Goal: Task Accomplishment & Management: Use online tool/utility

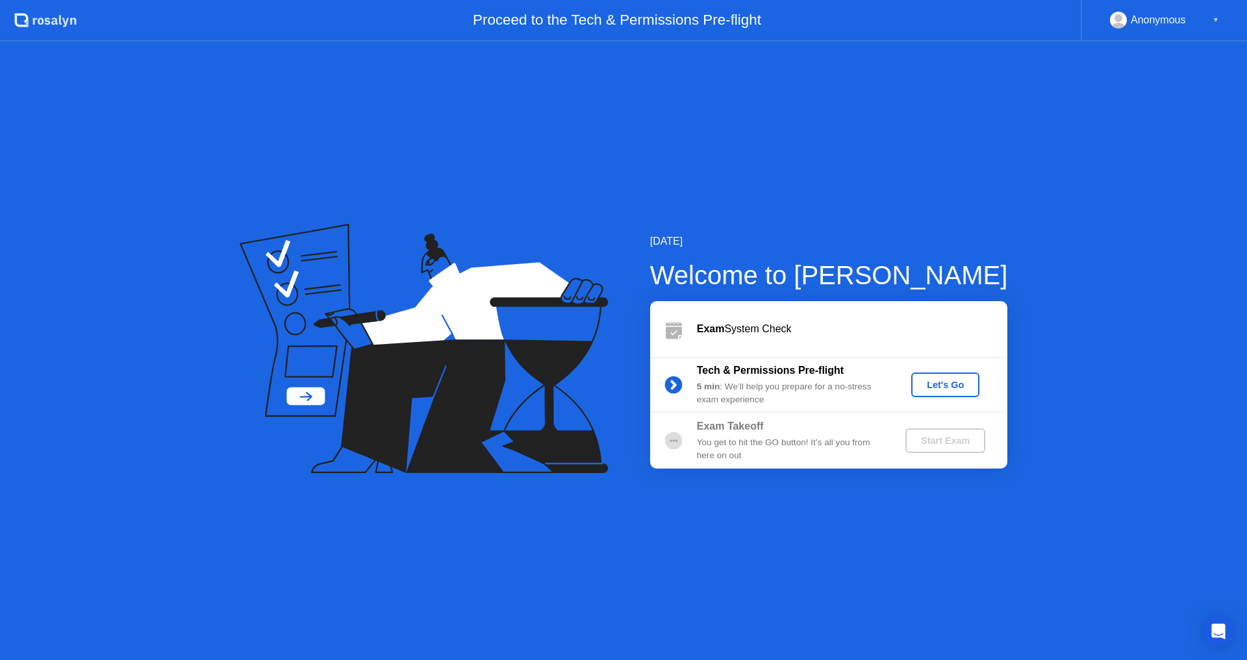
click at [940, 390] on div "Let's Go" at bounding box center [945, 385] width 58 height 10
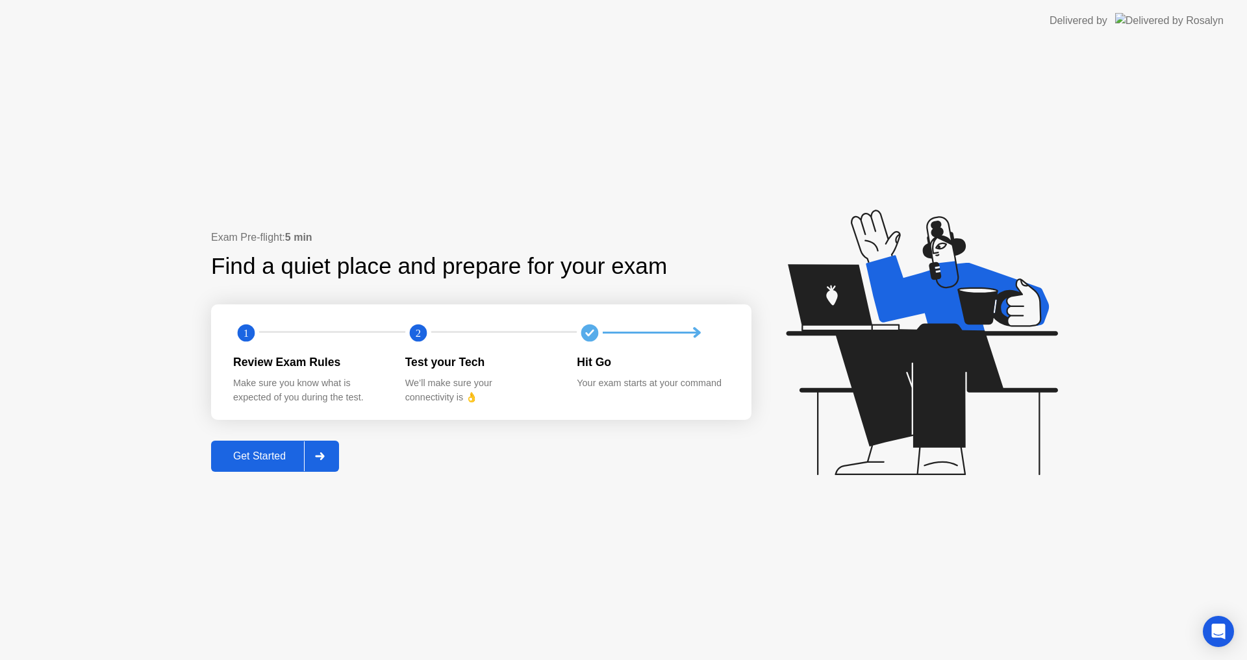
click at [262, 461] on div "Get Started" at bounding box center [259, 457] width 89 height 12
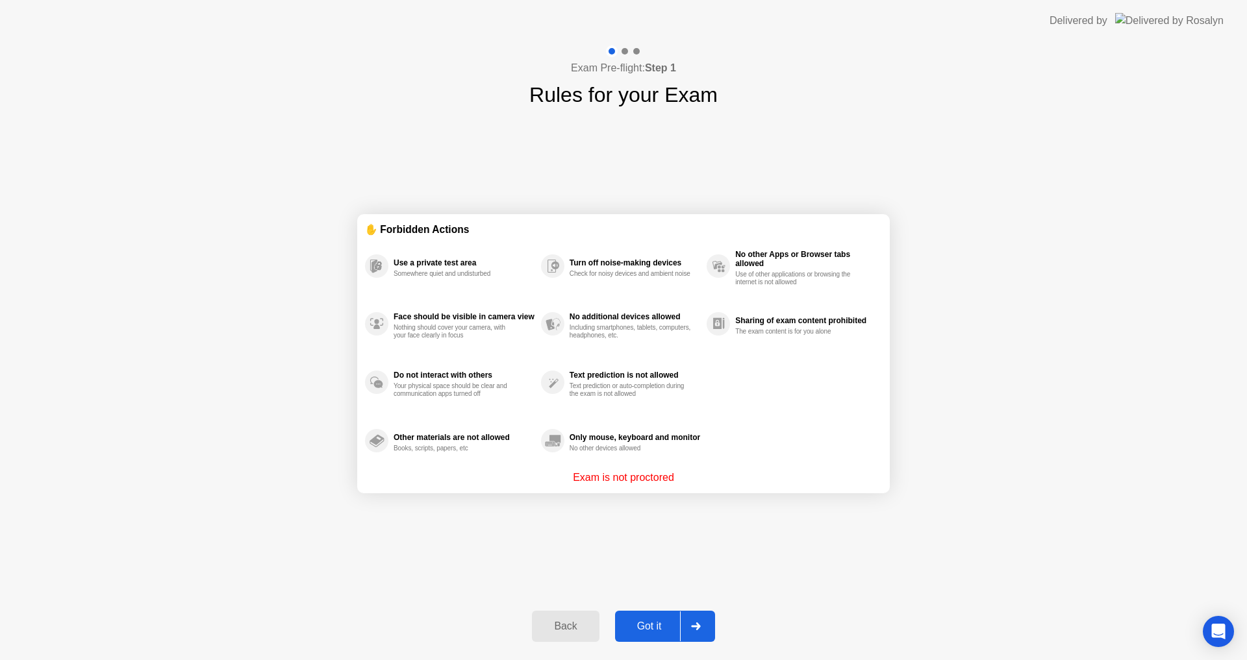
click at [657, 629] on div "Got it" at bounding box center [649, 627] width 61 height 12
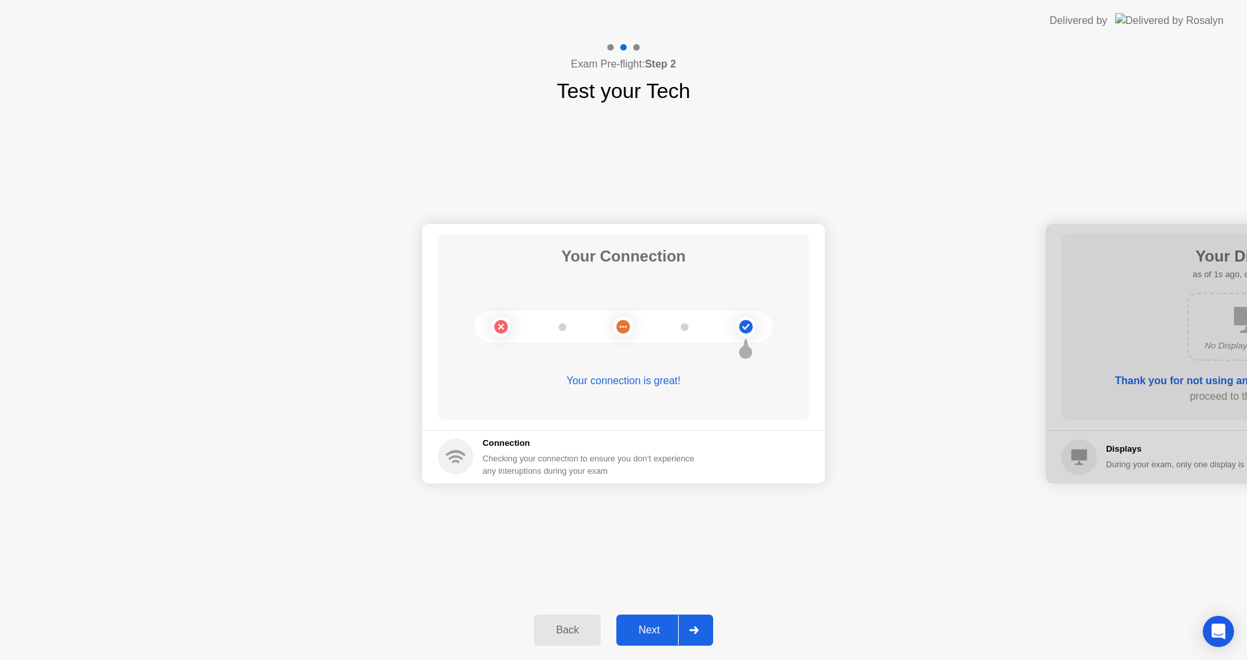
click at [657, 629] on div "Next" at bounding box center [649, 631] width 58 height 12
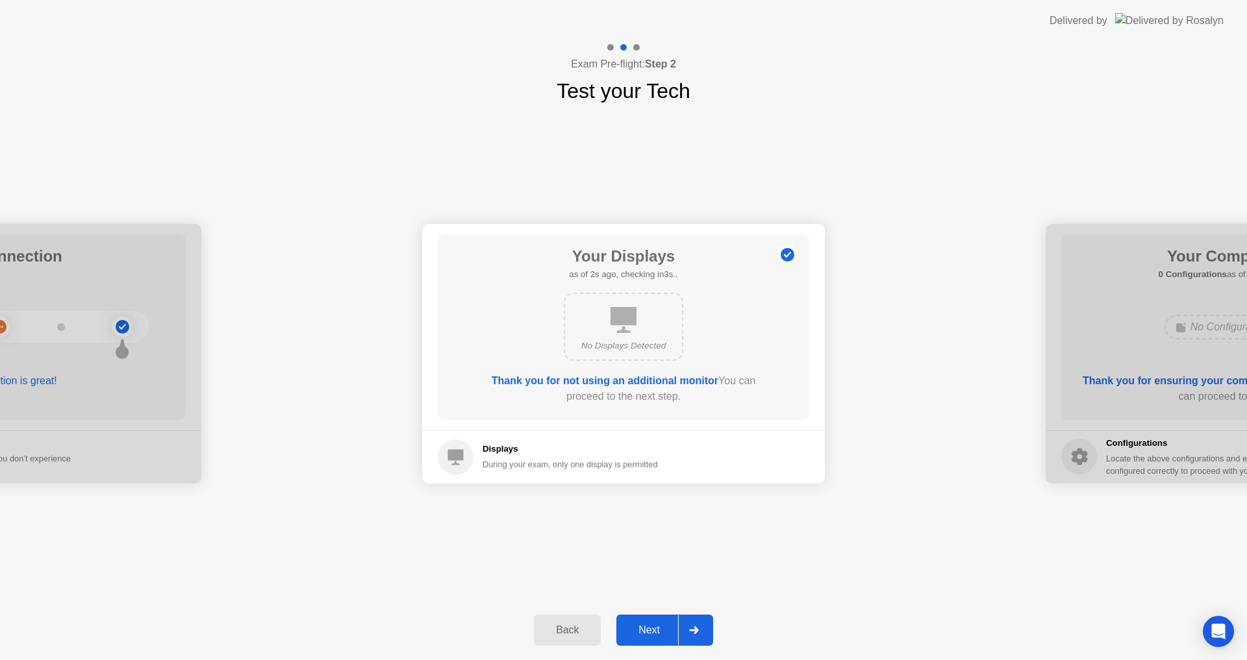
click at [657, 629] on div "Next" at bounding box center [649, 631] width 58 height 12
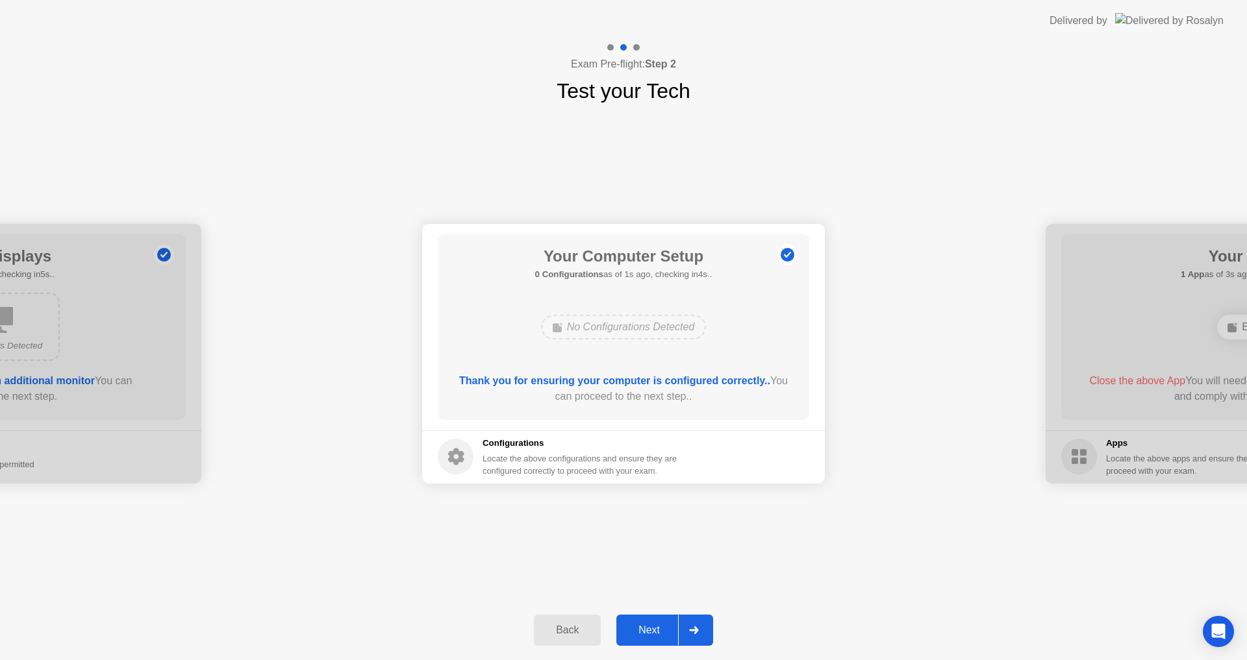
click at [657, 629] on div "Next" at bounding box center [649, 631] width 58 height 12
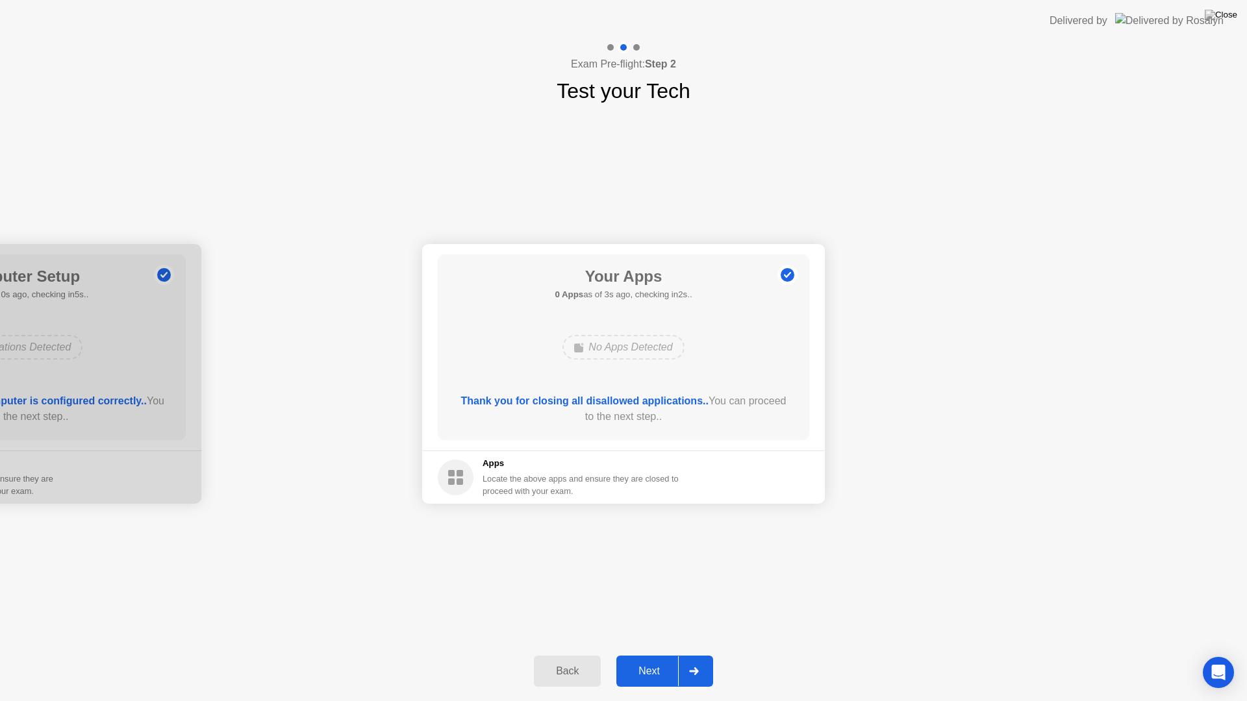
click at [651, 660] on div "Next" at bounding box center [649, 672] width 58 height 12
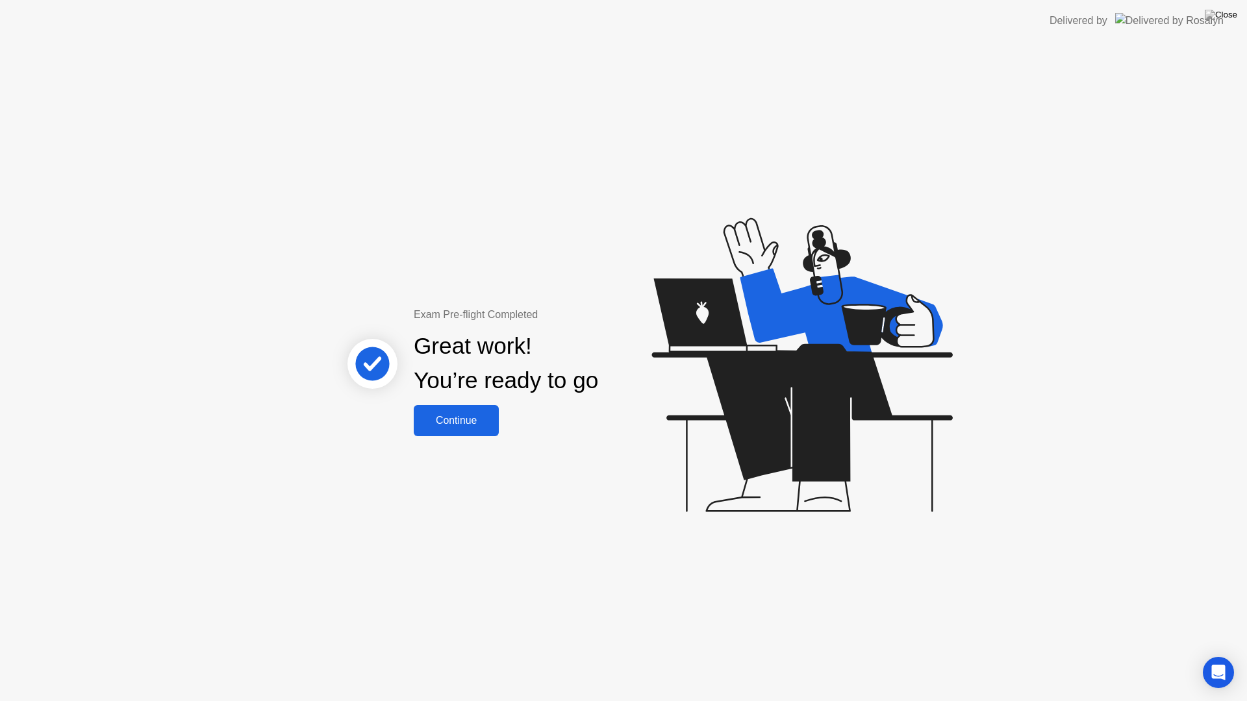
click at [487, 427] on div "Continue" at bounding box center [456, 421] width 77 height 12
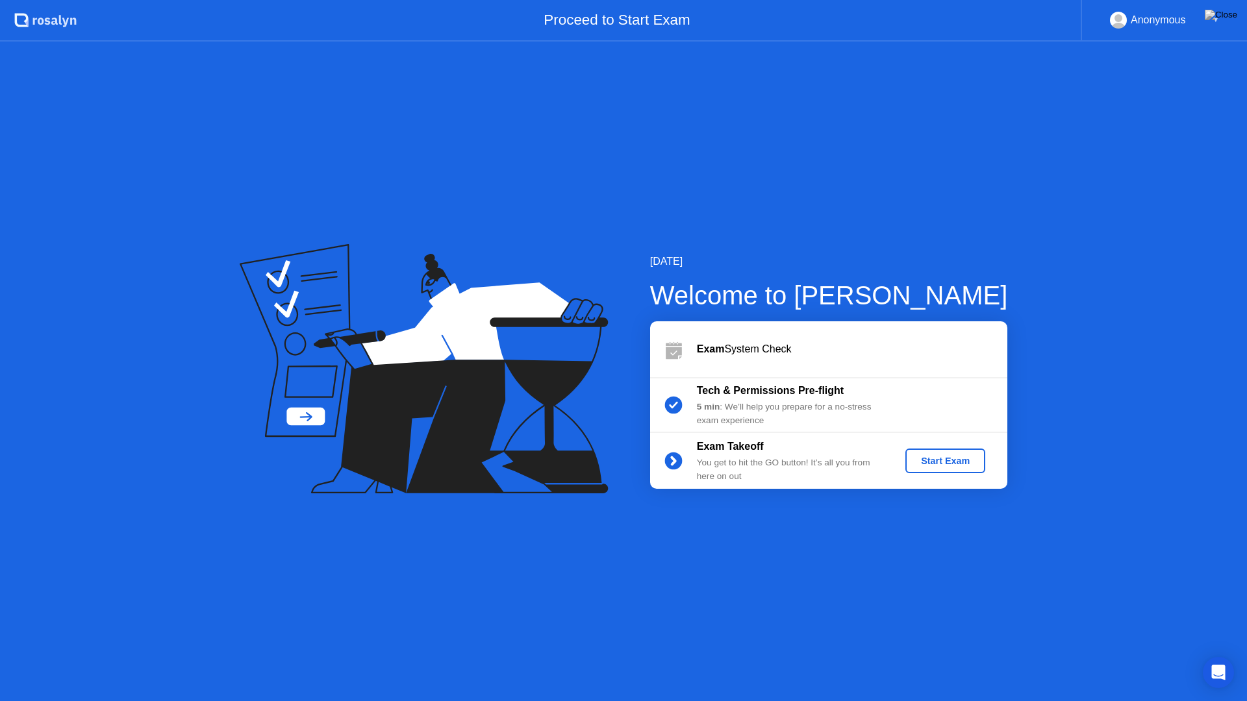
click at [947, 469] on button "Start Exam" at bounding box center [945, 461] width 80 height 25
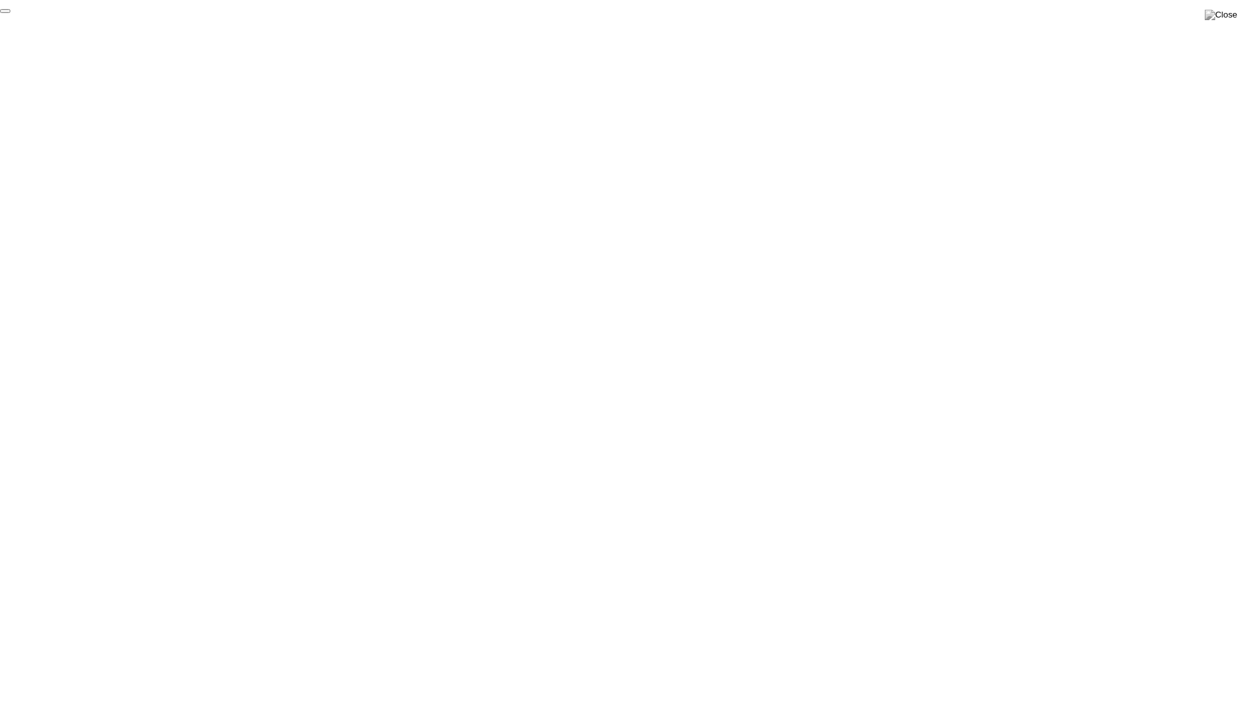
click div "End Proctoring Session"
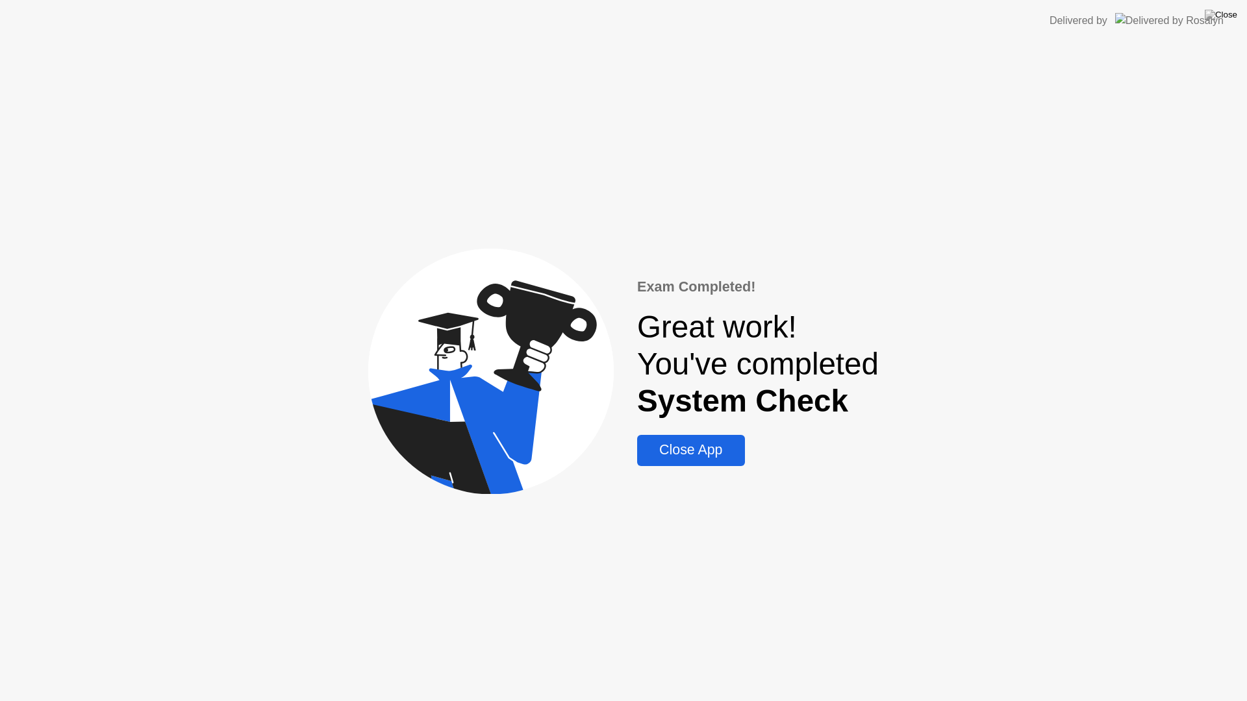
click at [693, 456] on div "Close App" at bounding box center [690, 450] width 99 height 16
